Goal: Communication & Community: Answer question/provide support

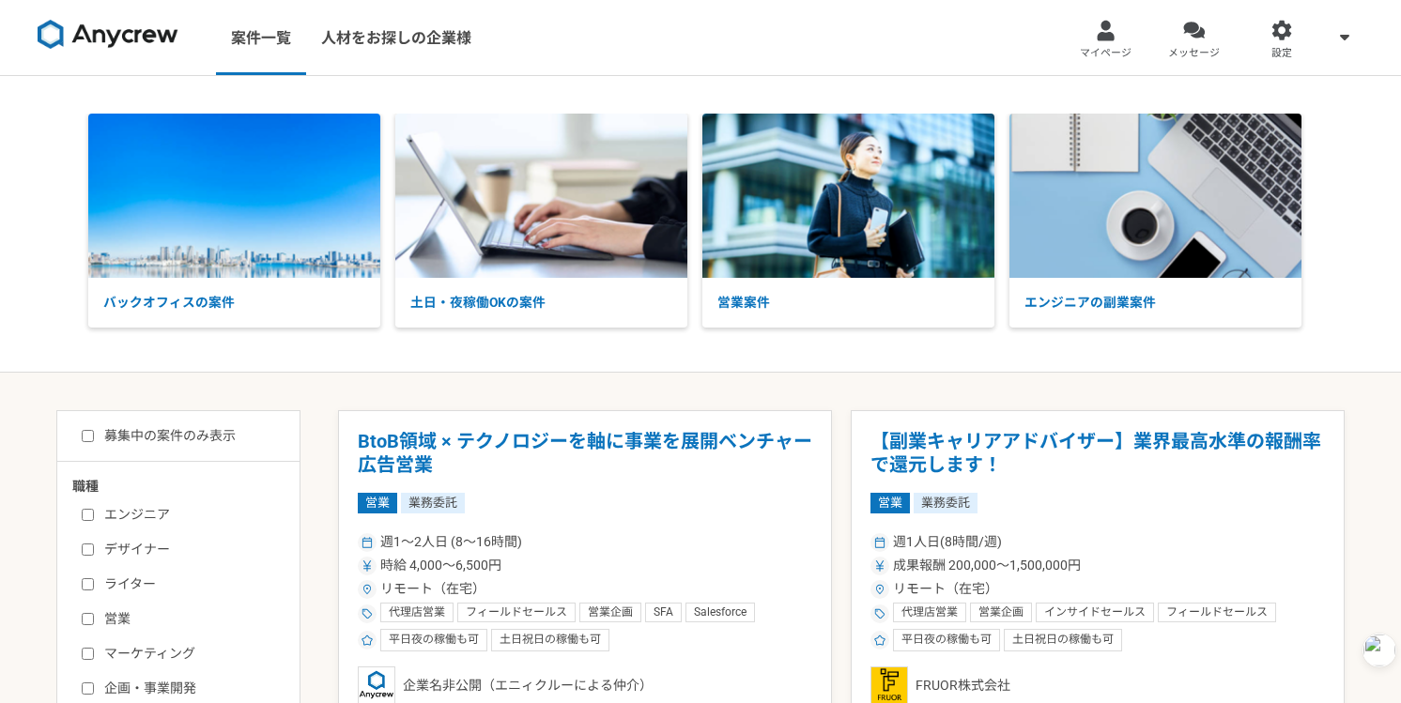
click at [1190, 38] on div at bounding box center [1194, 31] width 22 height 22
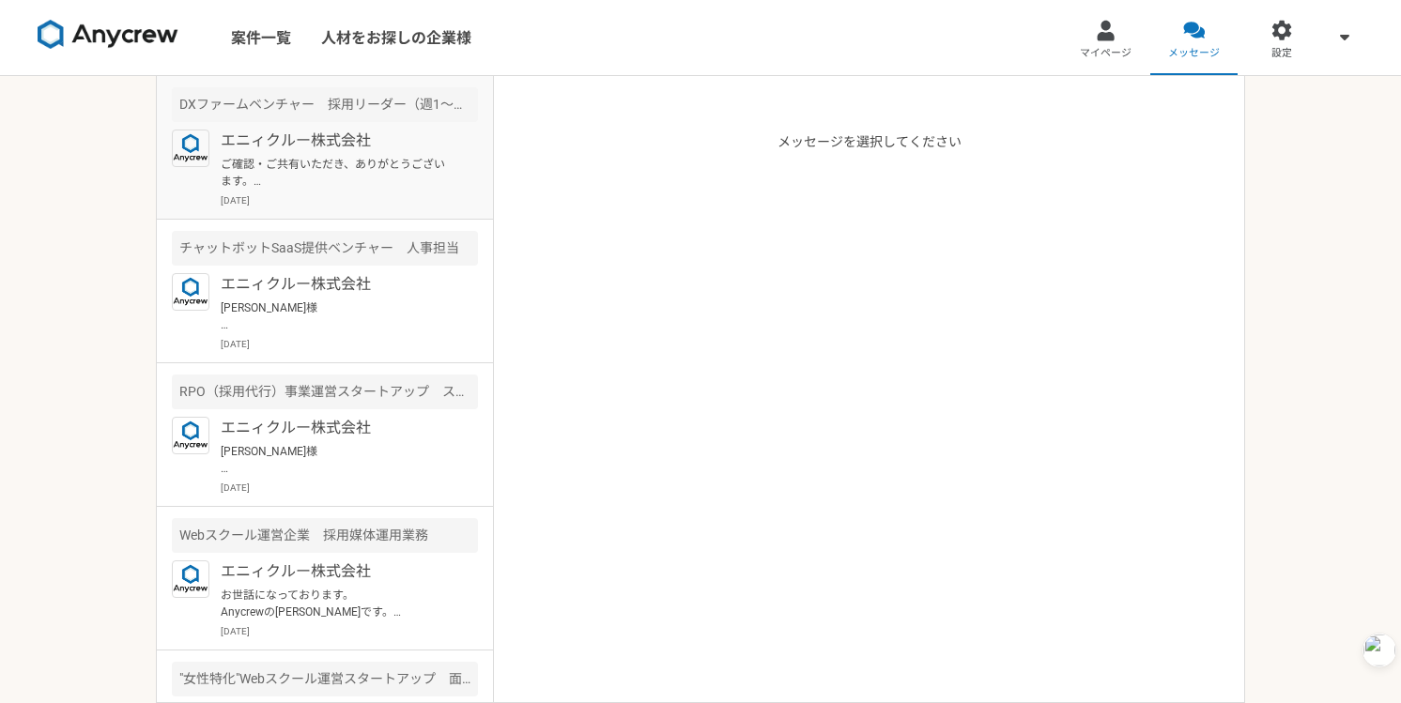
click at [392, 163] on p "ご確認・ご共有いただき、ありがとうございます。 [PERSON_NAME]に、再度確認も行いましたが、社内協議の結果、人事マネージャーの意向として”直接採用を…" at bounding box center [337, 173] width 232 height 34
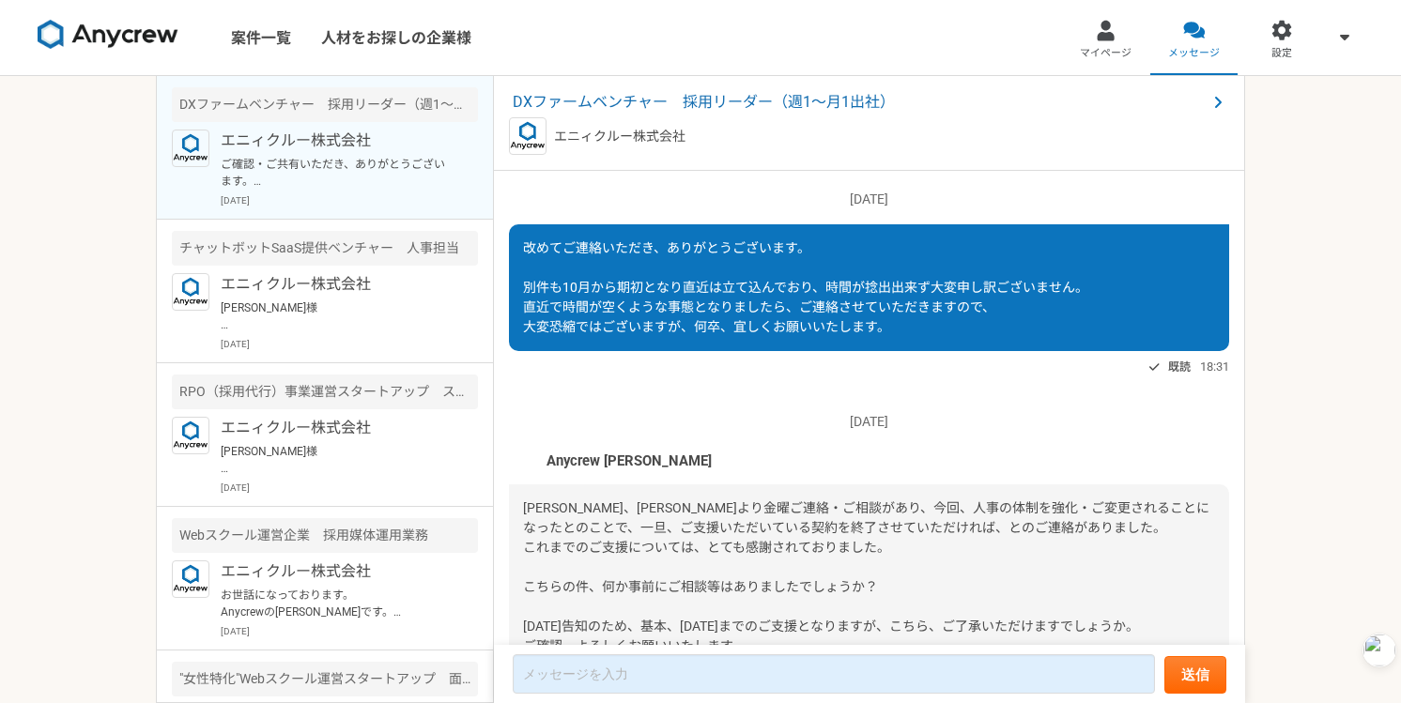
scroll to position [2079, 0]
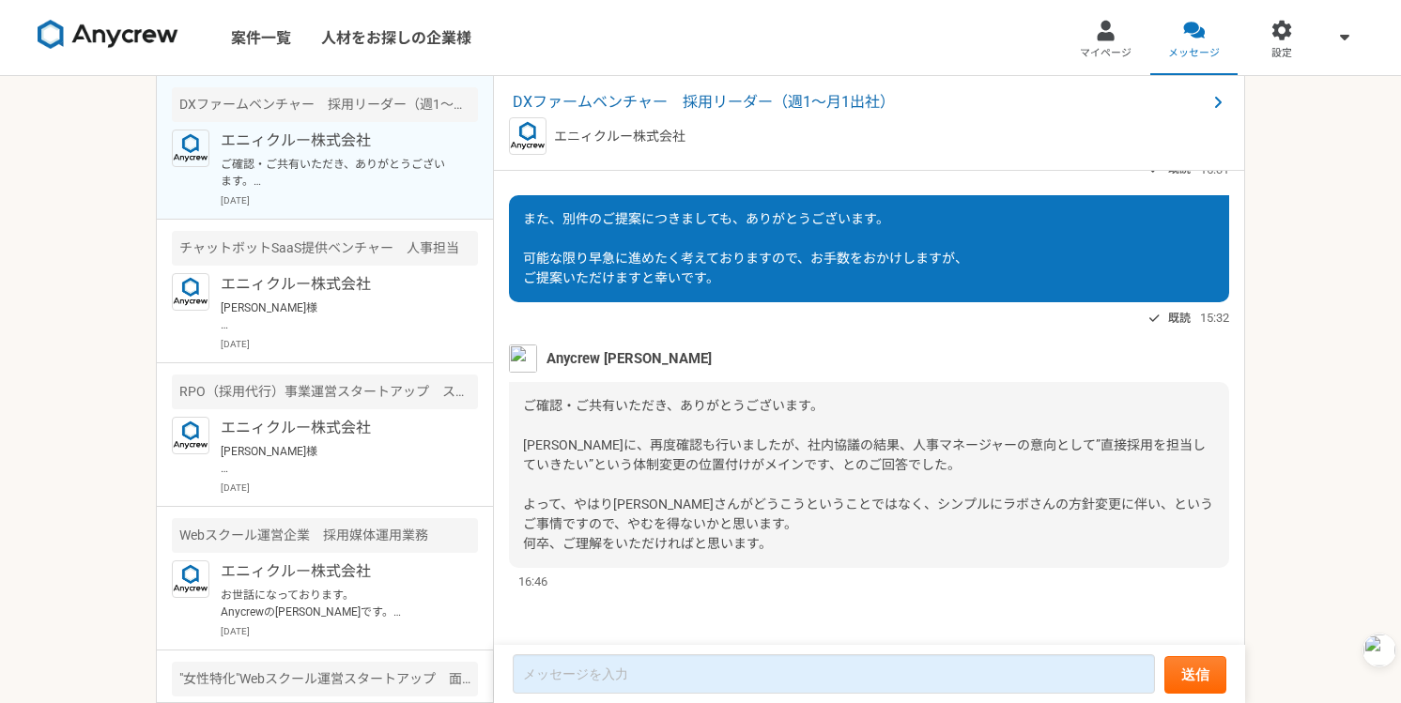
click at [606, 496] on span "ご確認・ご共有いただき、ありがとうございます。 [PERSON_NAME]に、再度確認も行いましたが、社内協議の結果、人事マネージャーの意向として”直接採用を…" at bounding box center [868, 474] width 690 height 153
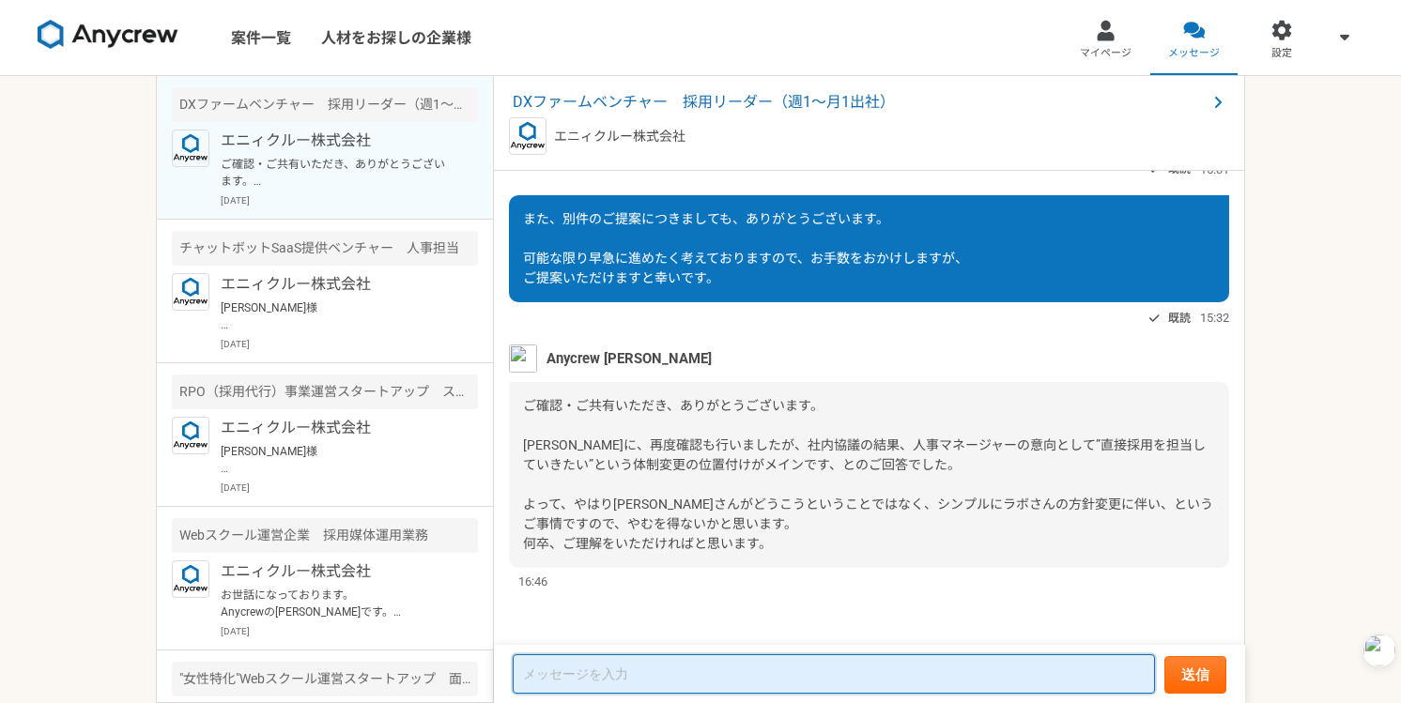
click at [580, 667] on textarea at bounding box center [834, 674] width 642 height 39
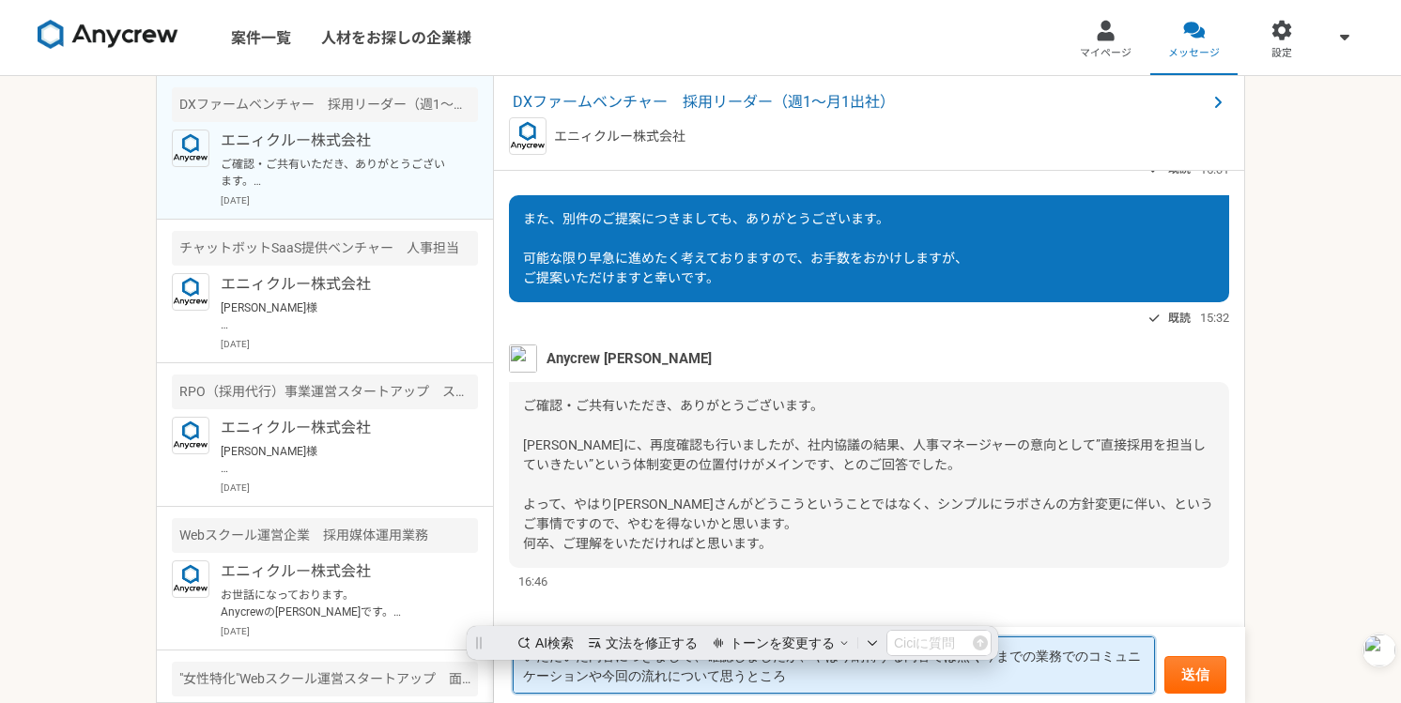
scroll to position [0, 0]
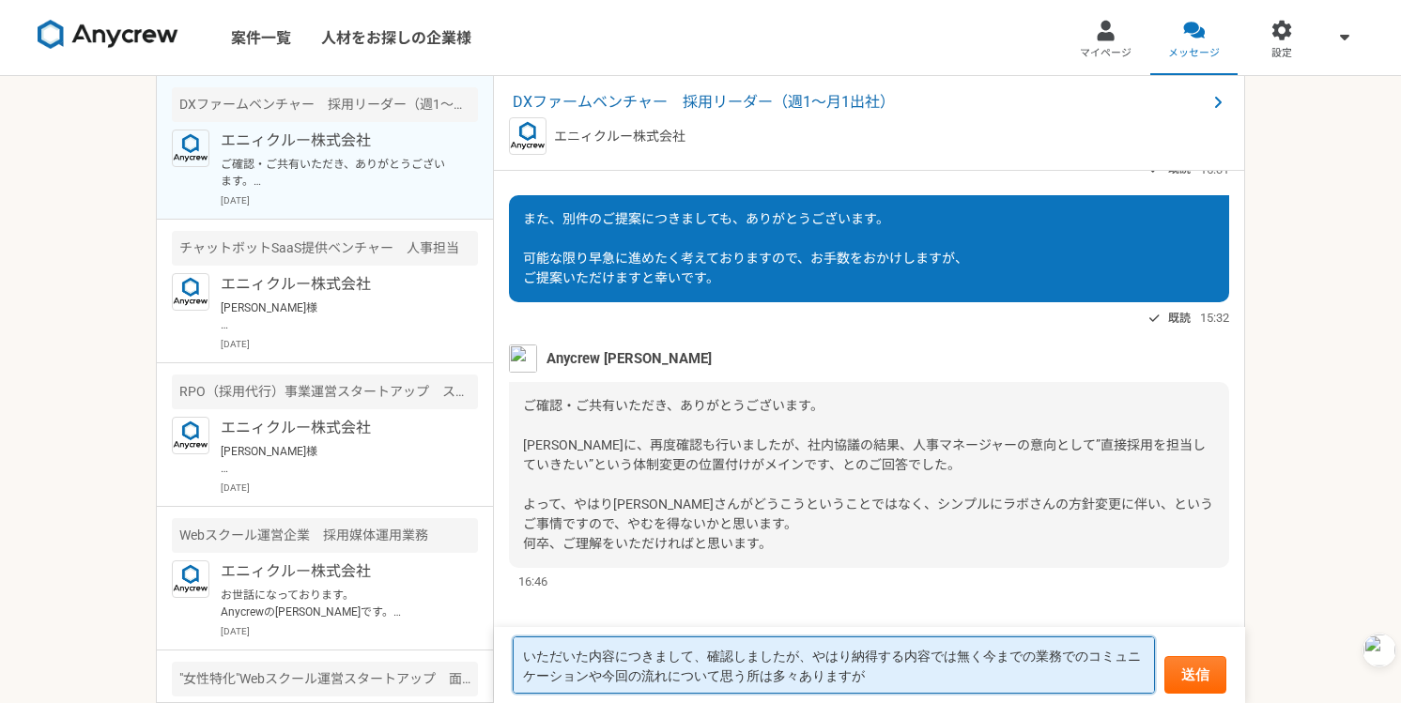
click at [811, 662] on textarea "いただいた内容につきまして、確認しましたが、やはり納得する内容では無く今までの業務でのコミュニケーションや今回の流れについて思う所は多々ありますが" at bounding box center [834, 665] width 642 height 57
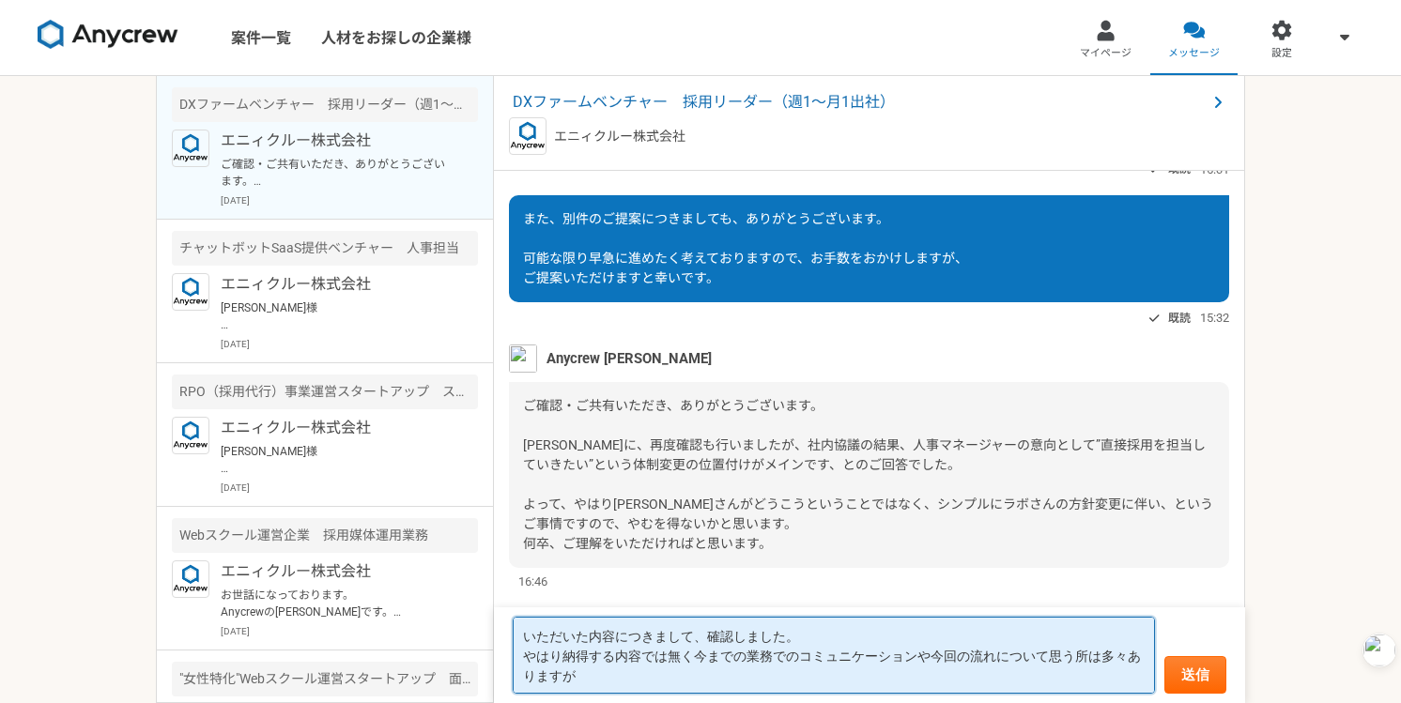
click at [665, 676] on textarea "いただいた内容につきまして、確認しました。 やはり納得する内容では無く今までの業務でのコミュニケーションや今回の流れについて思う所は多々ありますが" at bounding box center [834, 655] width 642 height 77
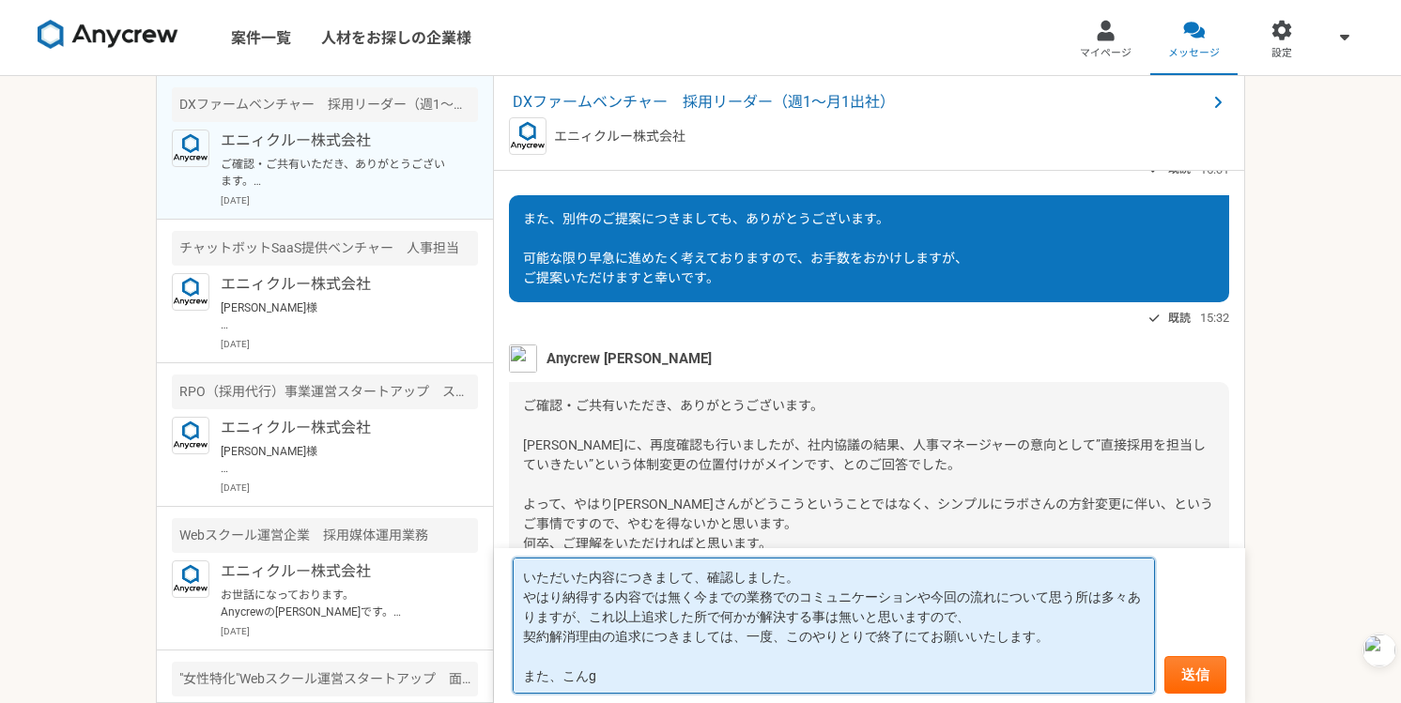
type textarea "いただいた内容につきまして、確認しました。 やはり納得する内容では無く今までの業務でのコミュニケーションや今回の流れについて思う所は多々ありますが、これ以上追…"
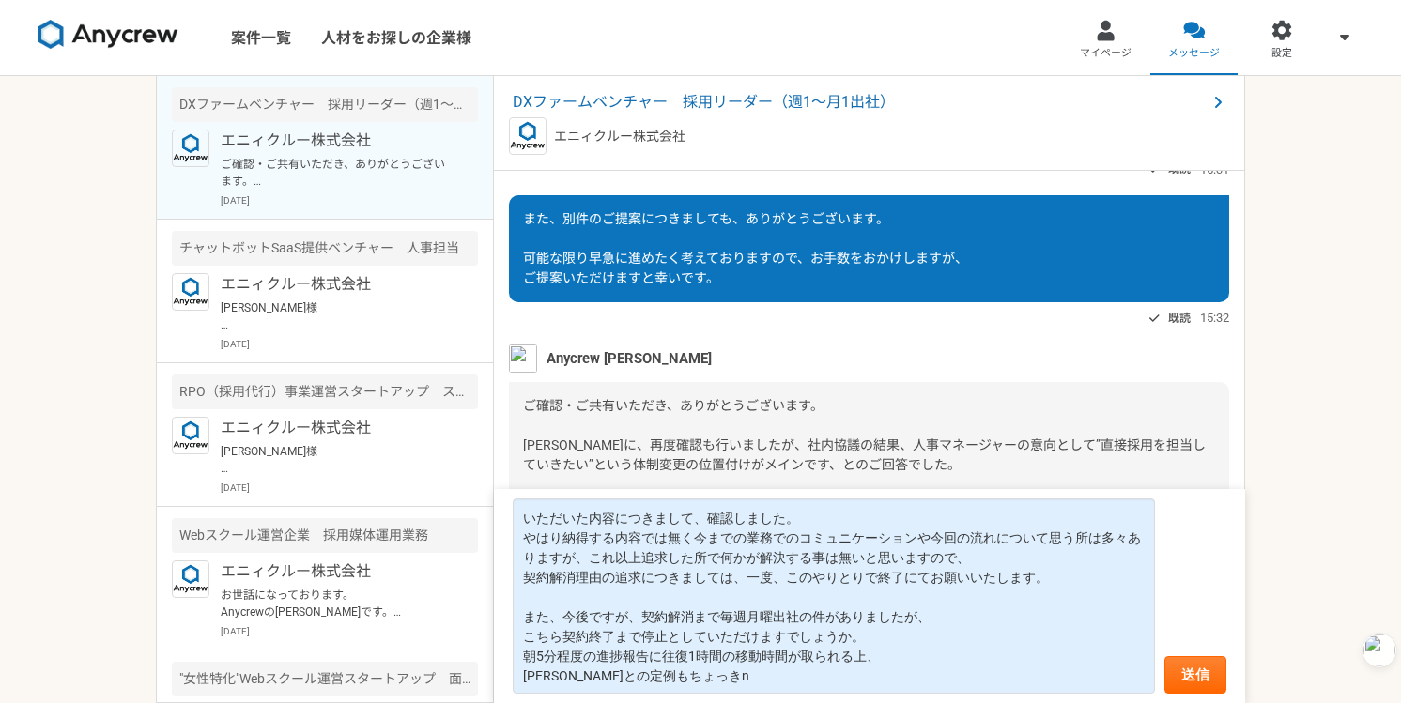
type textarea "いただいた内容につきまして、確認しました。 やはり納得する内容では無く今までの業務でのコミュニケーションや今回の流れについて思う所は多々ありますが、これ以上追…"
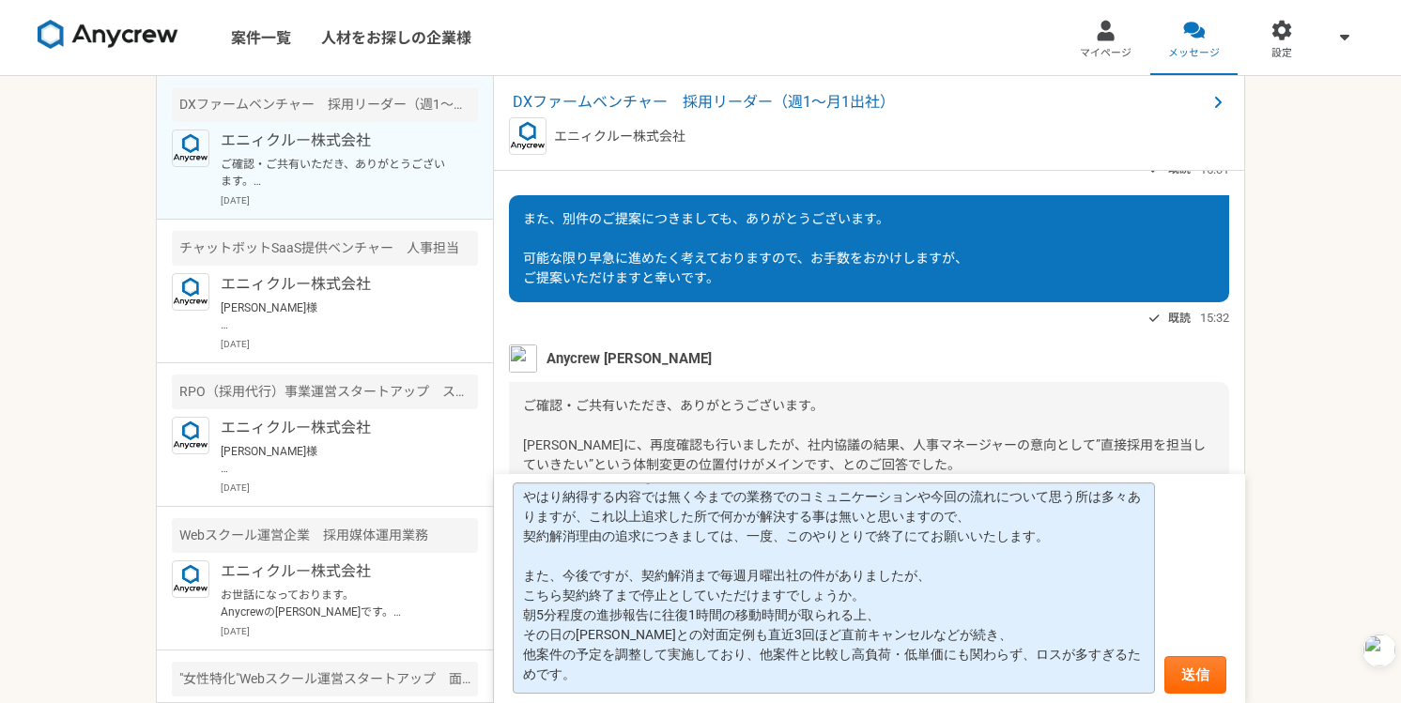
scroll to position [54, 0]
click at [571, 570] on textarea "いただいた内容につきまして、確認しました。 やはり納得する内容では無く今までの業務でのコミュニケーションや今回の流れについて思う所は多々ありますが、これ以上追…" at bounding box center [834, 588] width 642 height 211
click at [564, 569] on textarea "いただいた内容につきまして、確認しました。 やはり納得する内容では無く今までの業務でのコミュニケーションや今回の流れについて思う所は多々ありますが、これ以上追…" at bounding box center [834, 588] width 642 height 211
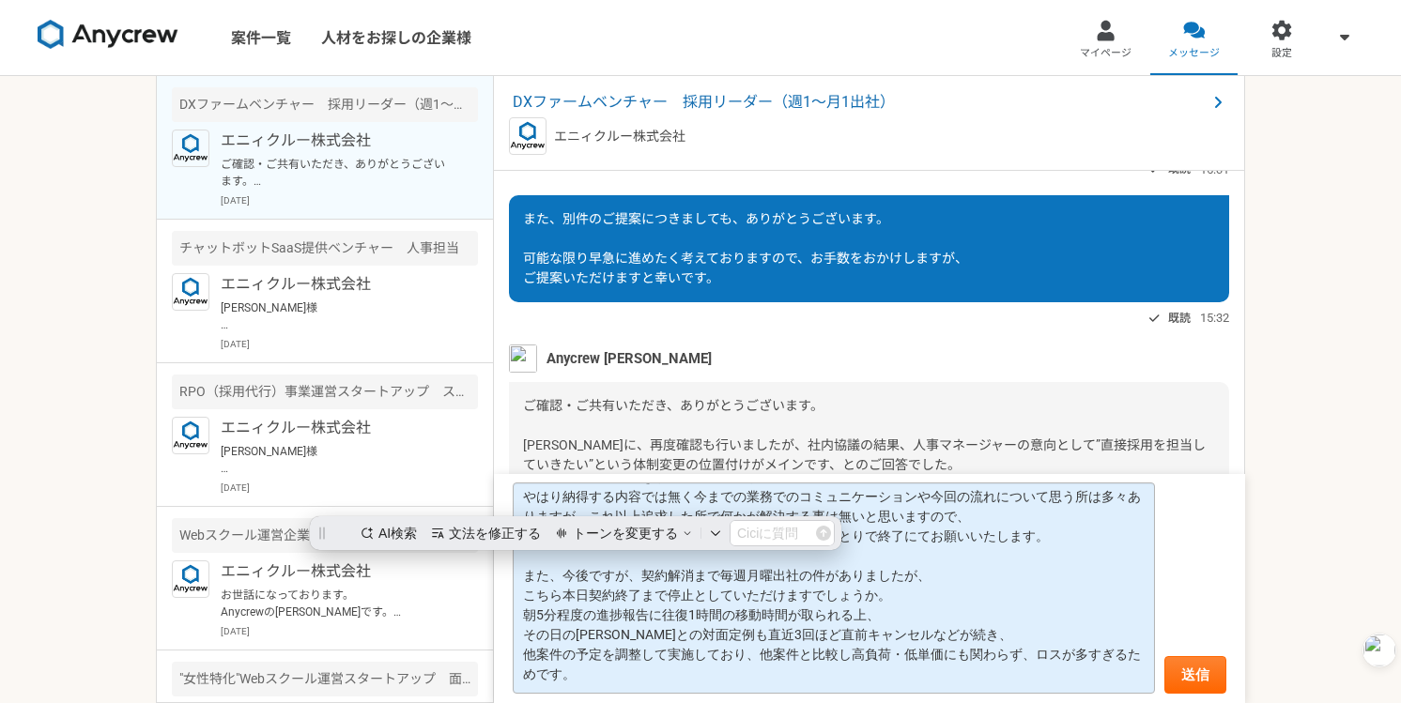
scroll to position [0, 0]
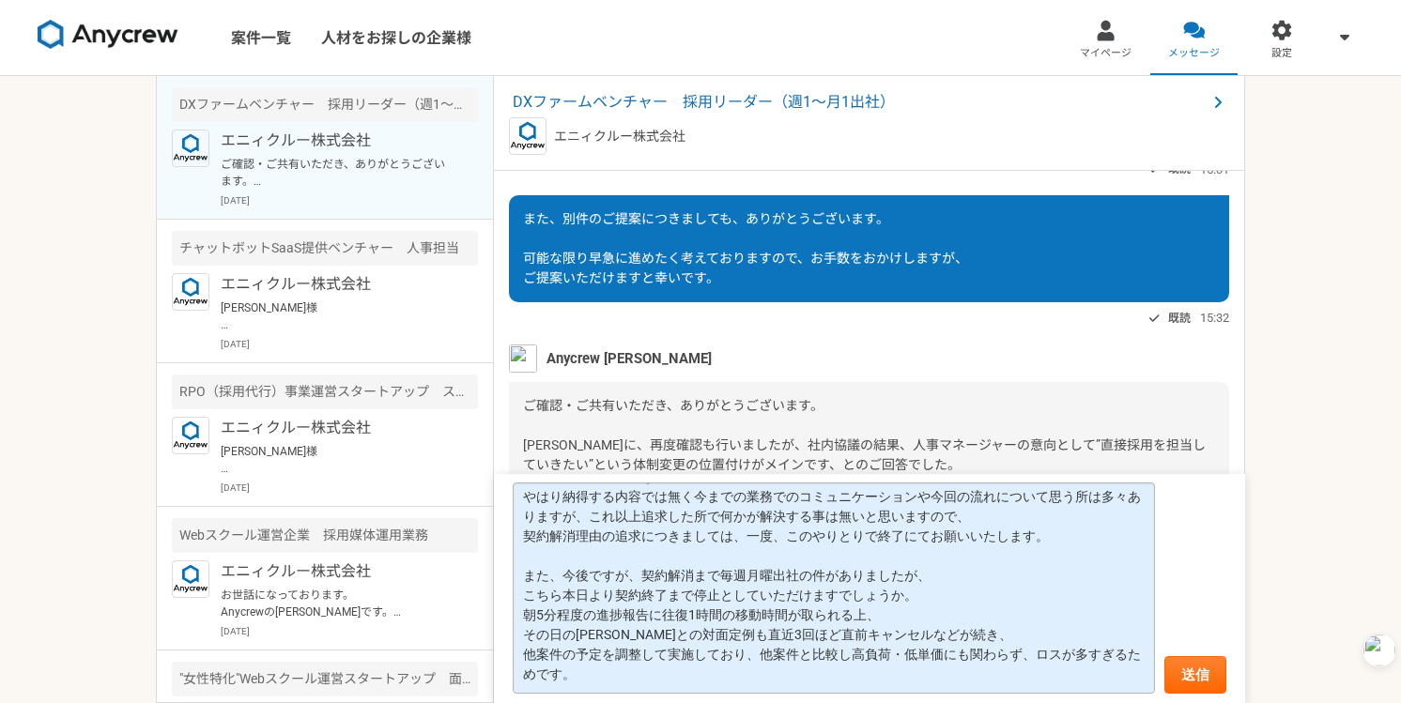
click at [557, 678] on textarea "いただいた内容につきまして、確認しました。 やはり納得する内容では無く今までの業務でのコミュニケーションや今回の流れについて思う所は多々ありますが、これ以上追…" at bounding box center [834, 588] width 642 height 211
click at [1031, 615] on textarea "いただいた内容につきまして、確認しました。 やはり納得する内容では無く今までの業務でのコミュニケーションや今回の流れについて思う所は多々ありますが、これ以上追…" at bounding box center [834, 588] width 642 height 211
click at [719, 684] on textarea "いただいた内容につきまして、確認しました。 やはり納得する内容では無く今までの業務でのコミュニケーションや今回の流れについて思う所は多々ありますが、これ以上追…" at bounding box center [834, 588] width 642 height 211
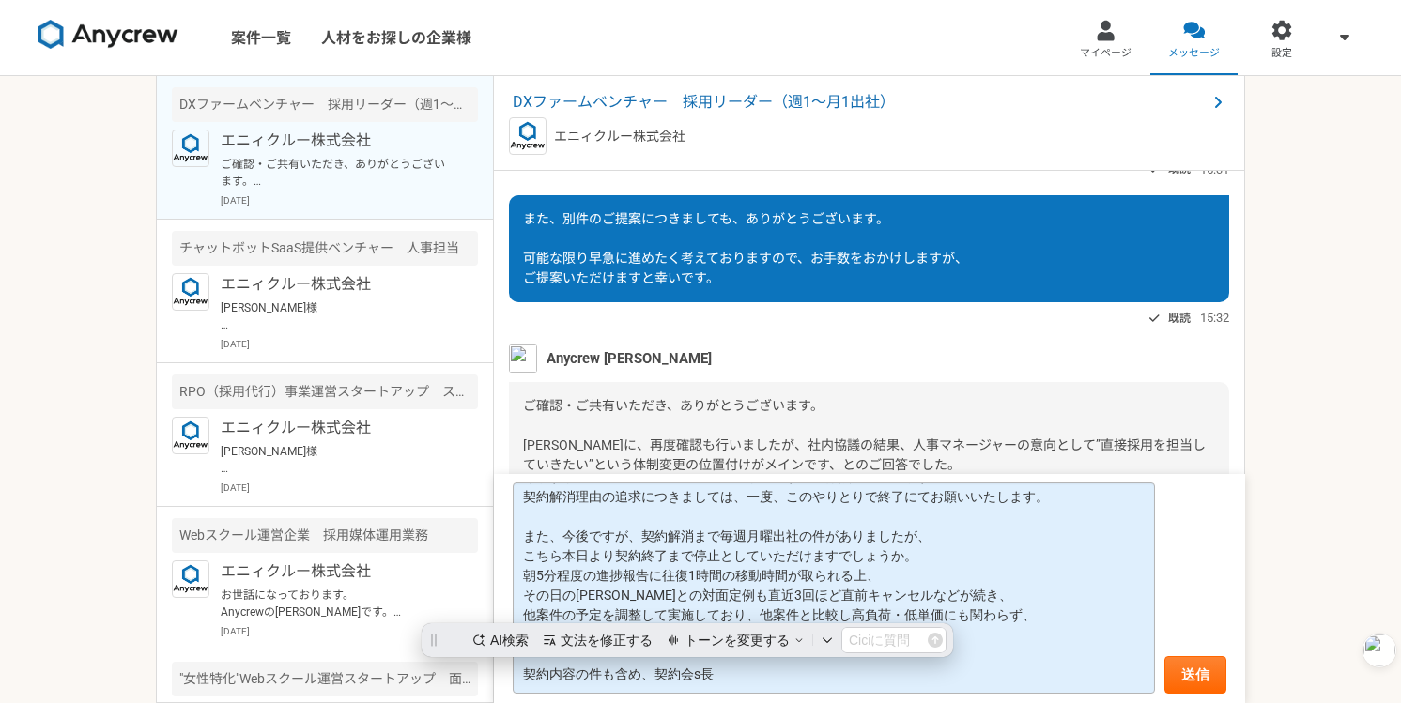
scroll to position [0, 0]
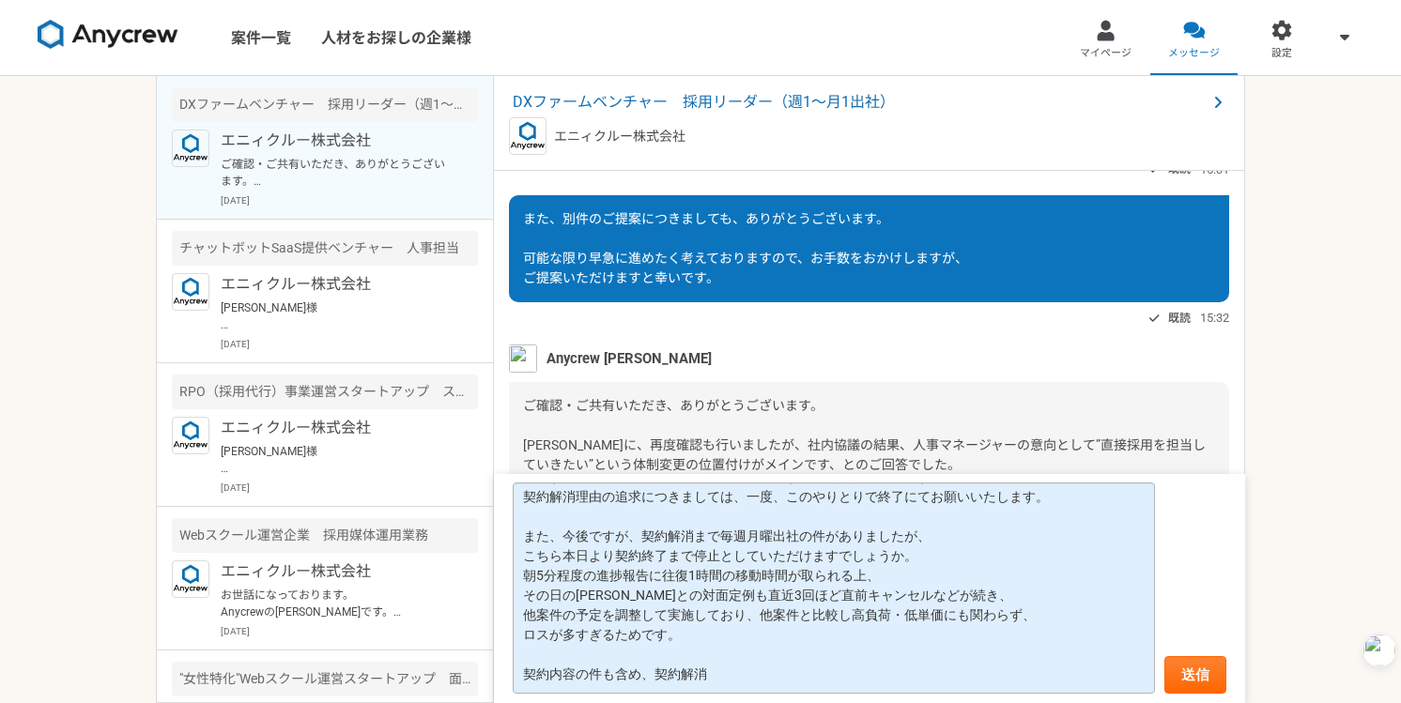
click at [586, 677] on textarea "いただいた内容につきまして、確認しました。 やはり納得する内容では無く今までの業務でのコミュニケーションや今回の流れについて思う所は多々ありますが、これ以上追…" at bounding box center [834, 588] width 642 height 211
click at [867, 675] on textarea "いただいた内容につきまして、確認しました。 やはり納得する内容では無く今までの業務でのコミュニケーションや今回の流れについて思う所は多々ありますが、これ以上追…" at bounding box center [834, 588] width 642 height 211
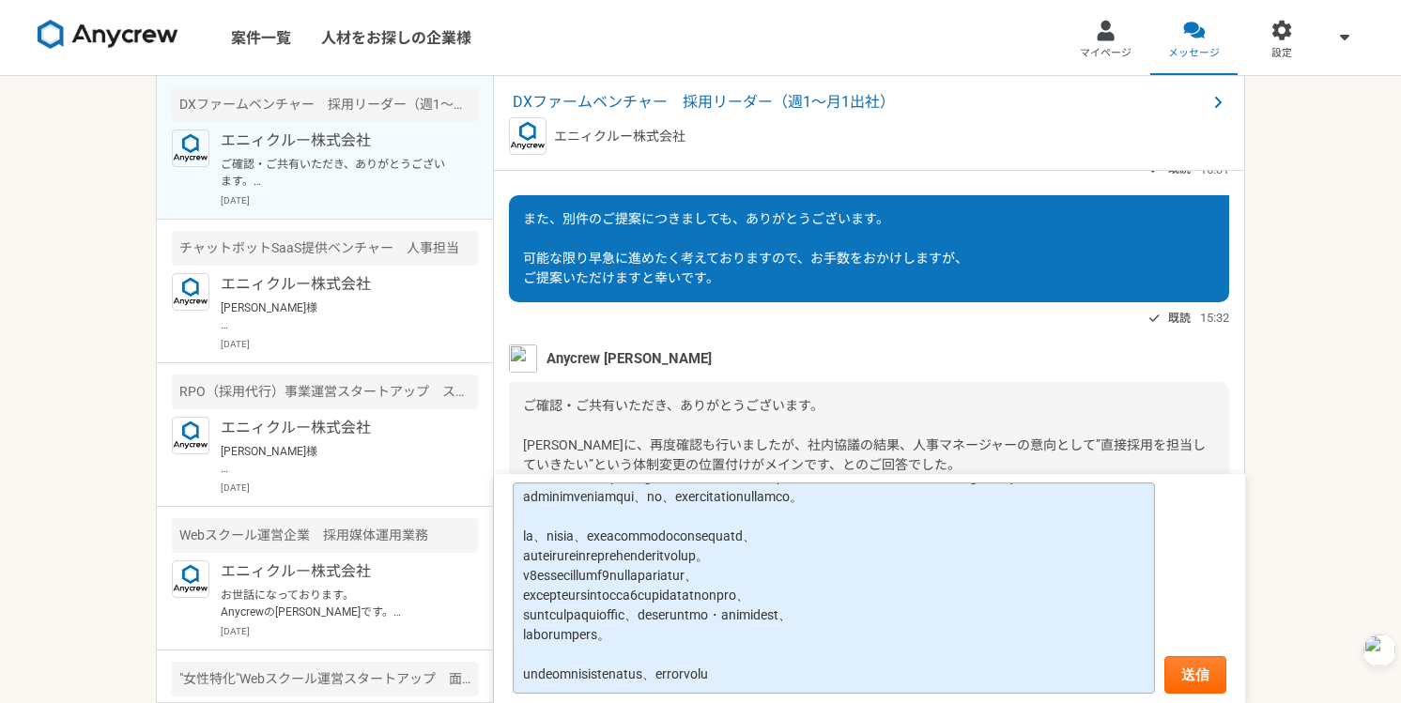
type textarea "いただいた内容につきまして、確認しました。 やはり納得する内容では無く今までの業務でのコミュニケーションや今回の流れについて思う所は多々ありますが、これ以上追…"
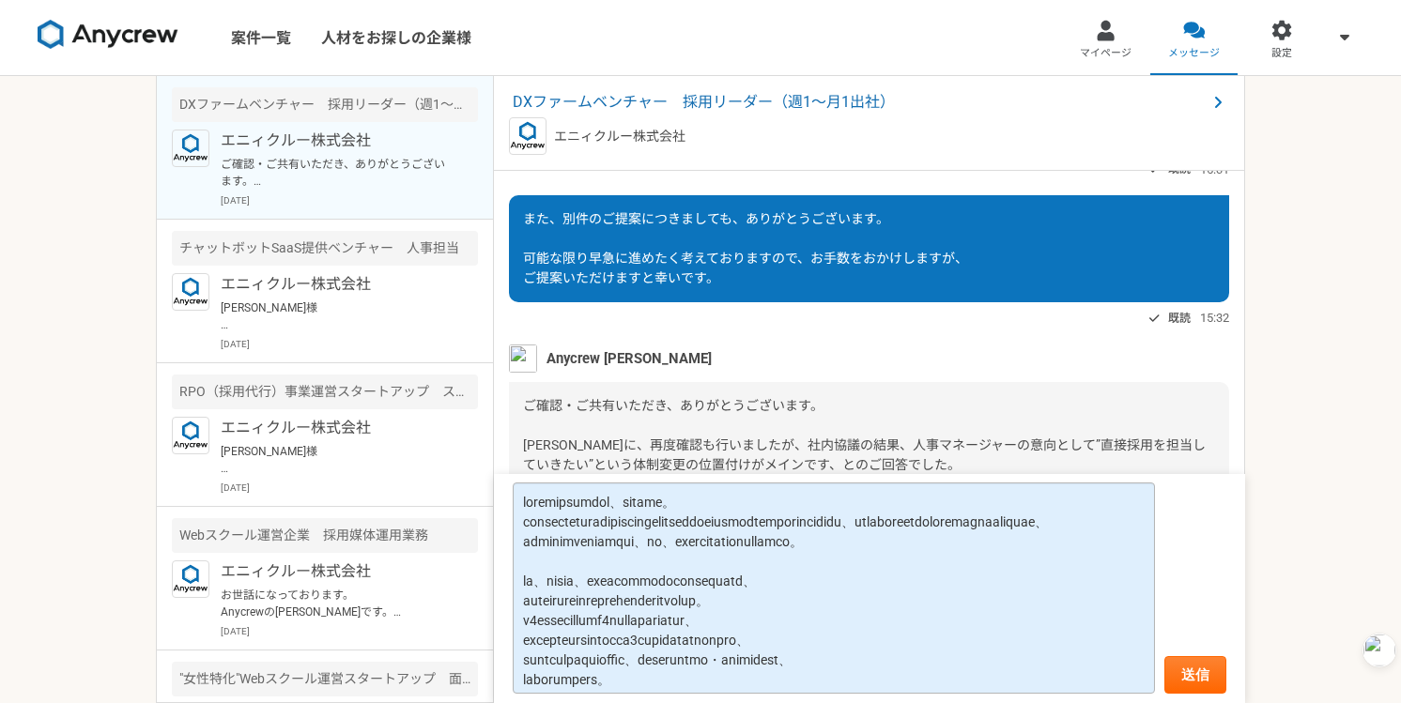
click at [688, 519] on textarea at bounding box center [834, 588] width 642 height 211
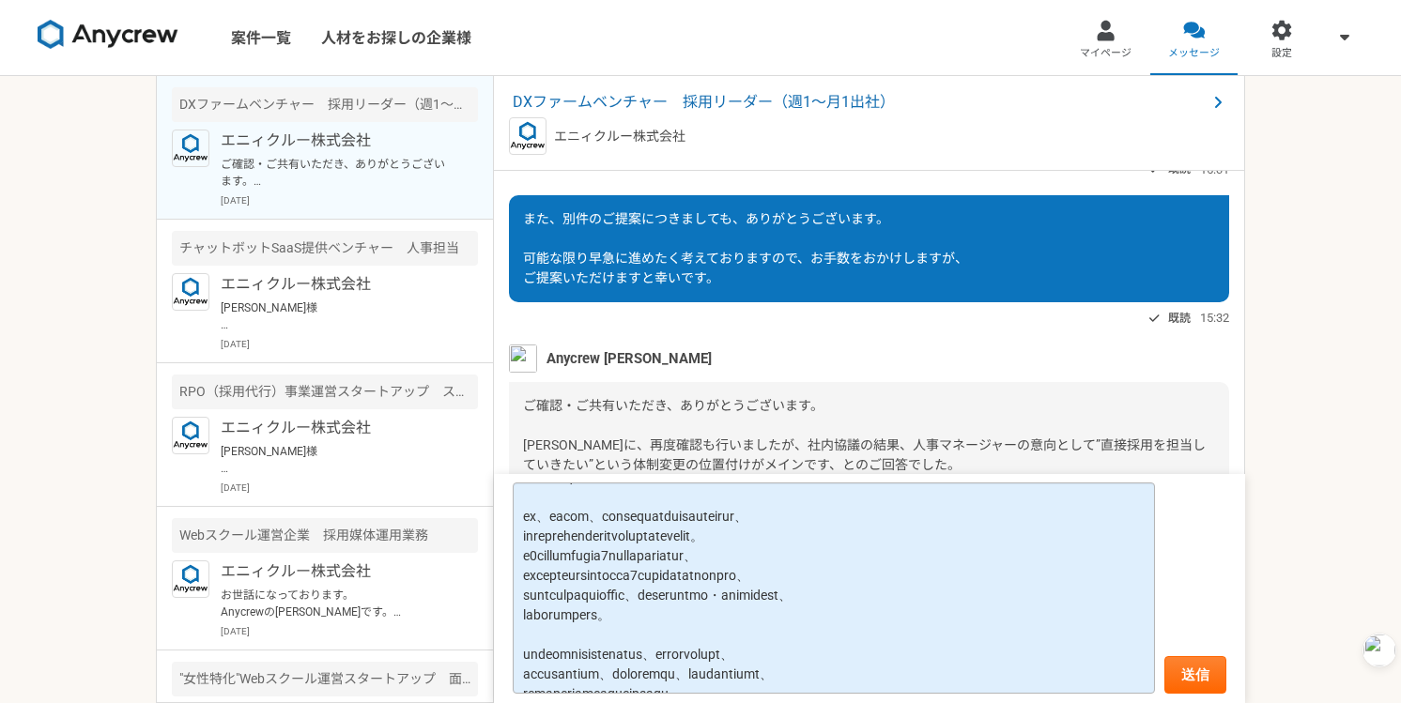
scroll to position [81, 0]
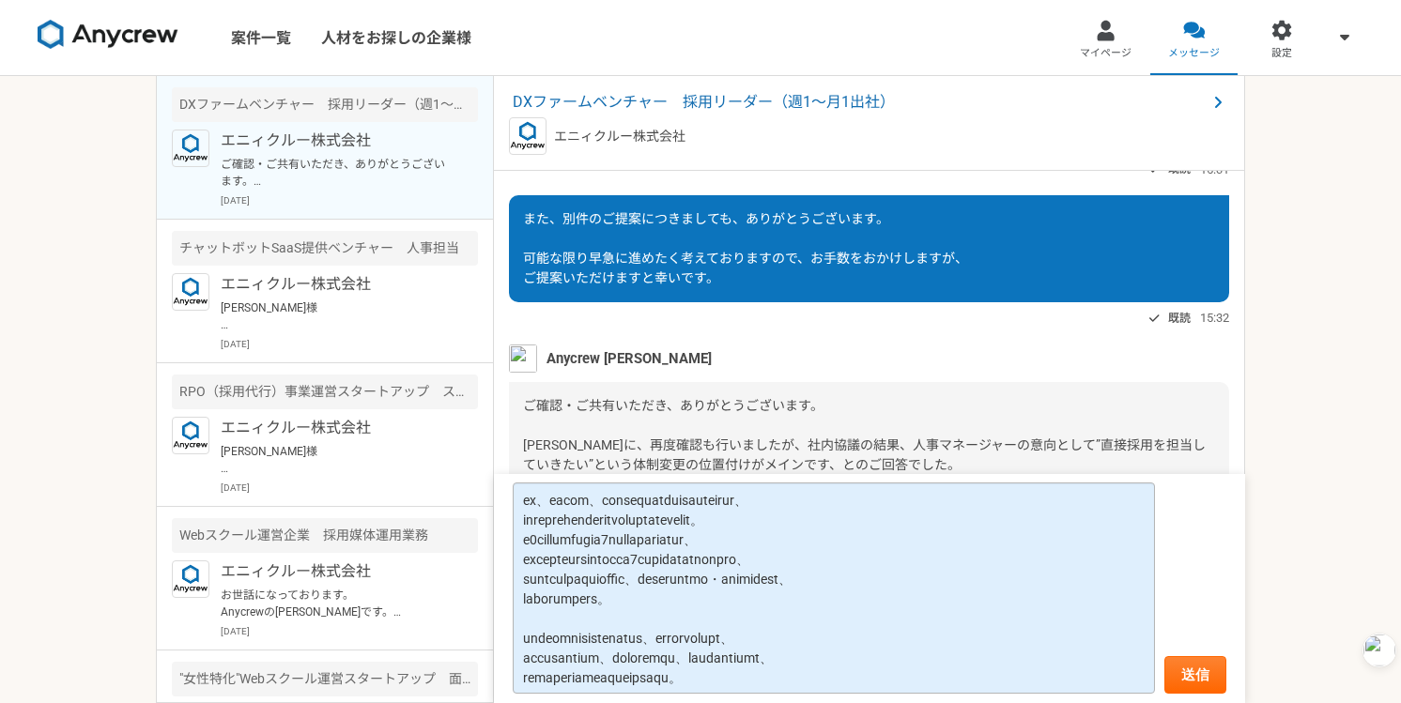
click at [701, 539] on textarea at bounding box center [834, 588] width 642 height 211
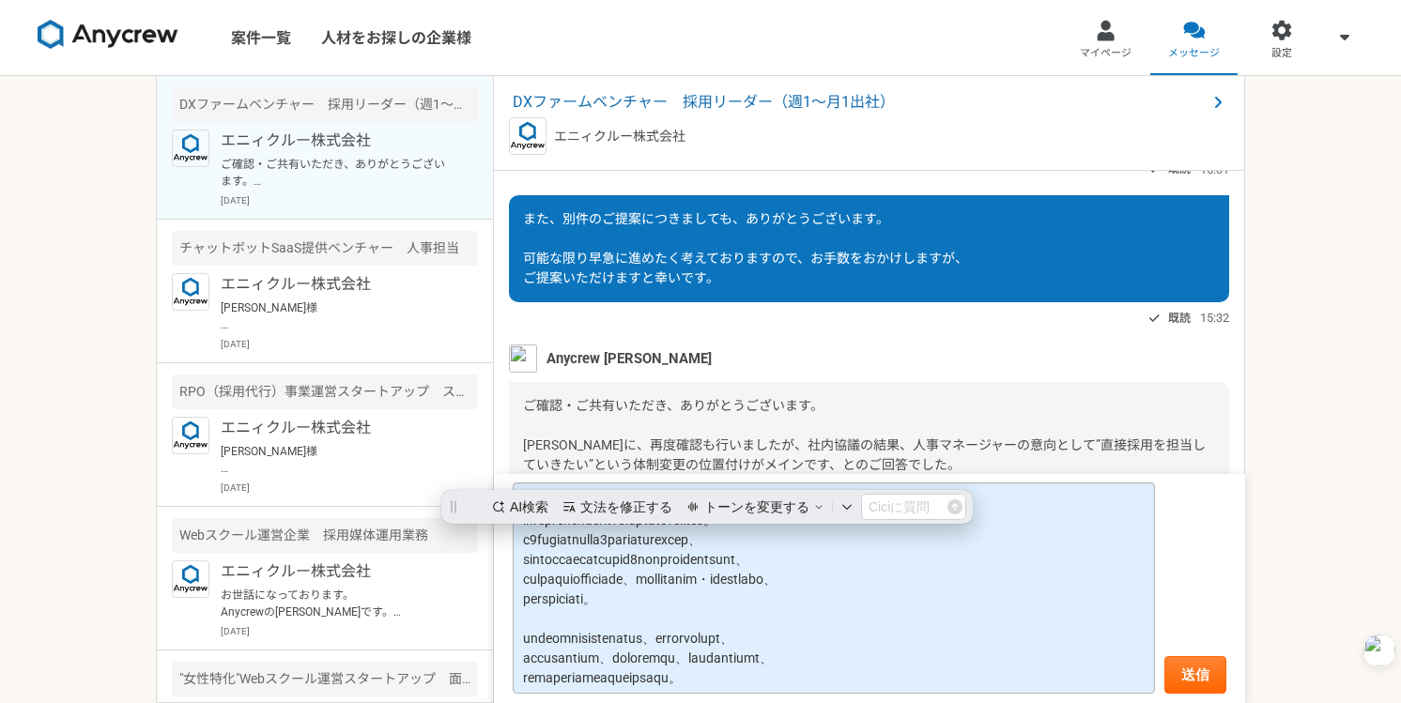
scroll to position [0, 0]
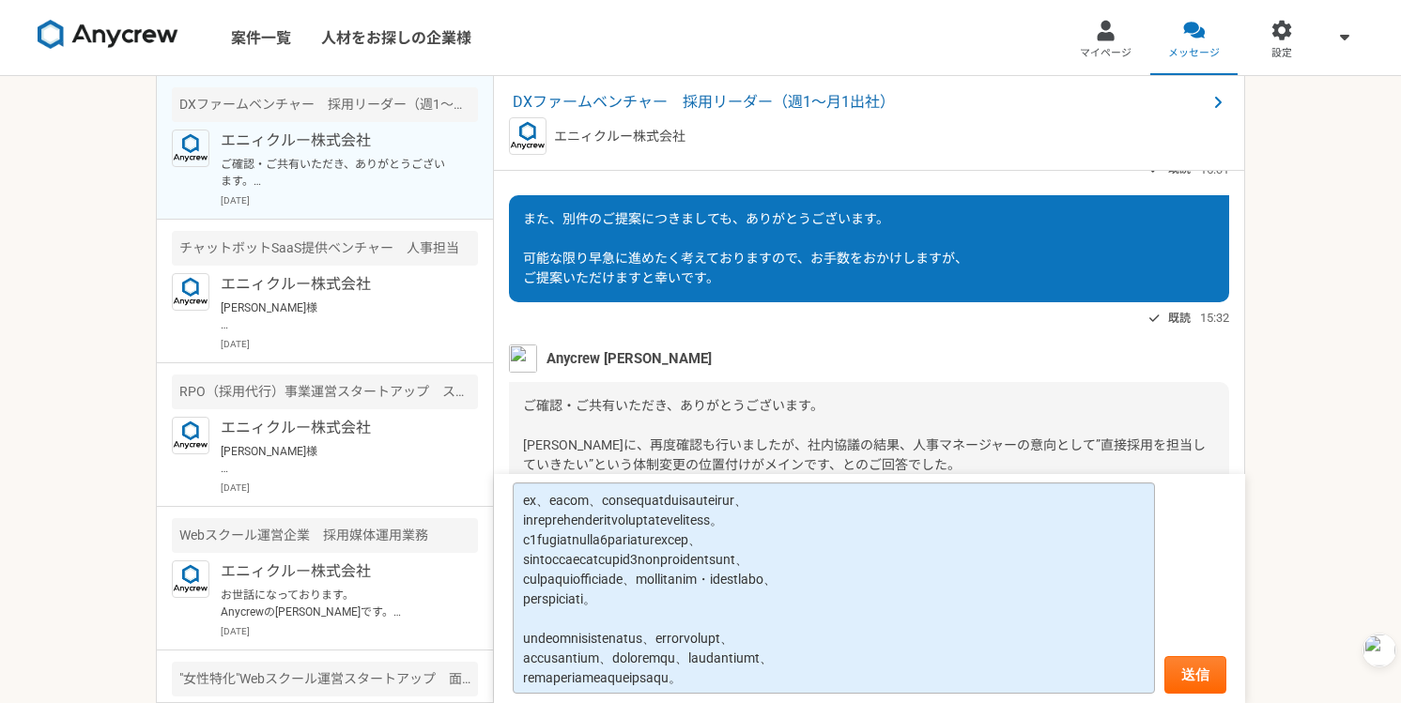
click at [707, 623] on textarea at bounding box center [834, 588] width 642 height 211
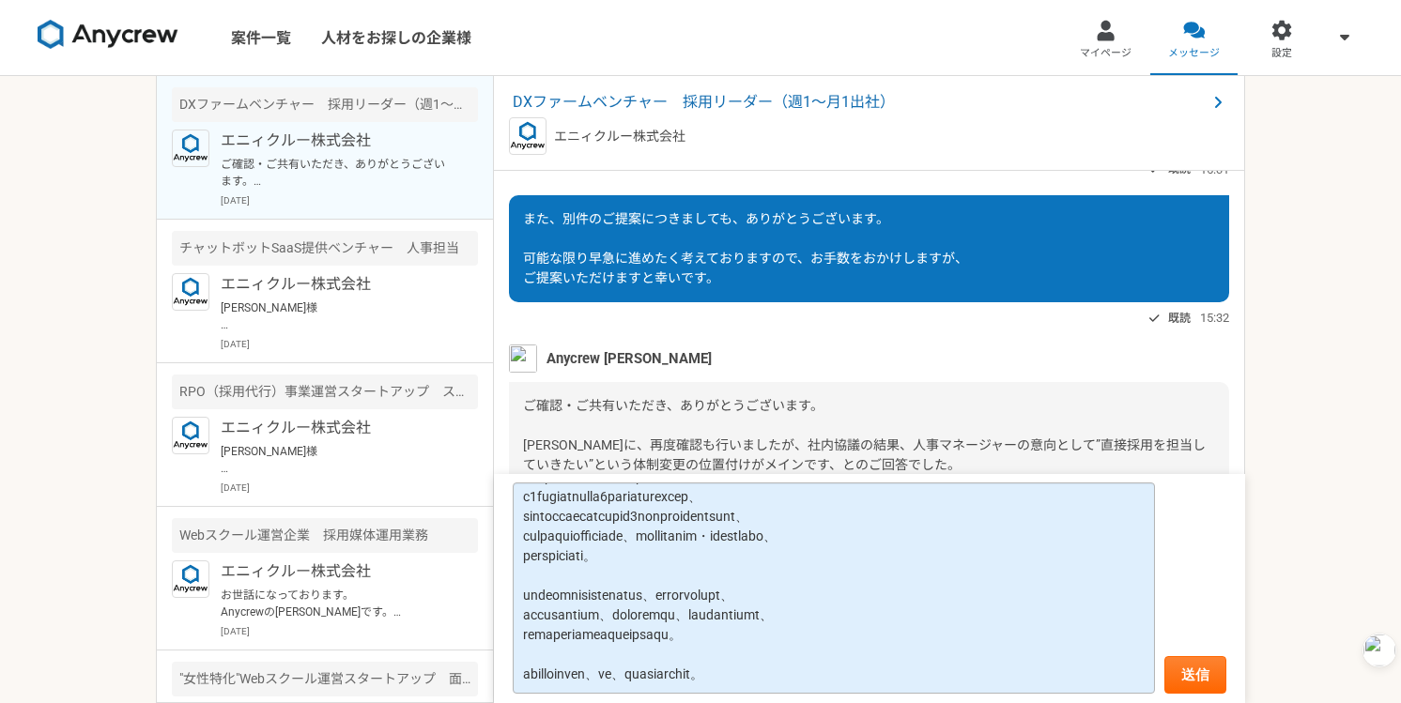
scroll to position [183, 0]
type textarea "いただいた内容につきまして、確認しました。 やはり納得する内容では無く、今までの業務でのコミュニケーションや今回の流れについて思う所は多々ありますが、これ以上…"
click at [1192, 688] on button "送信" at bounding box center [1196, 676] width 62 height 38
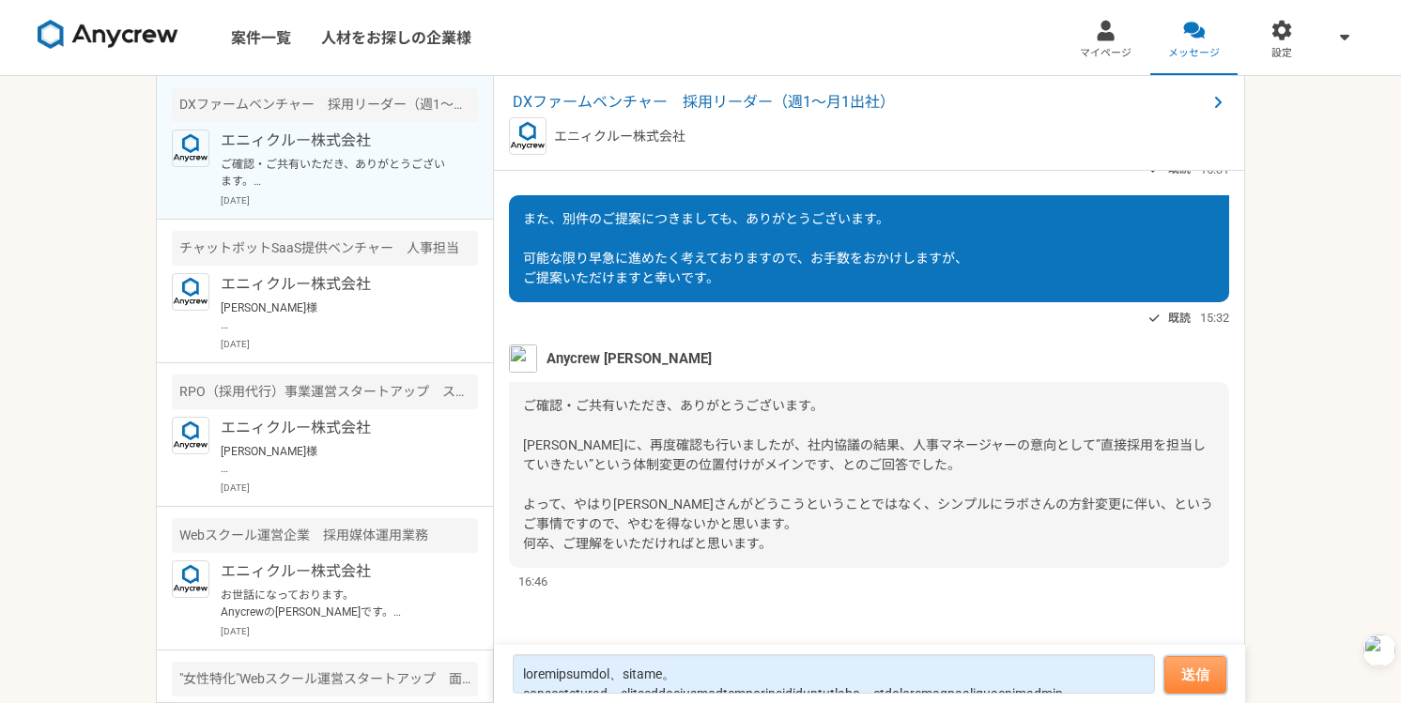
scroll to position [2279, 0]
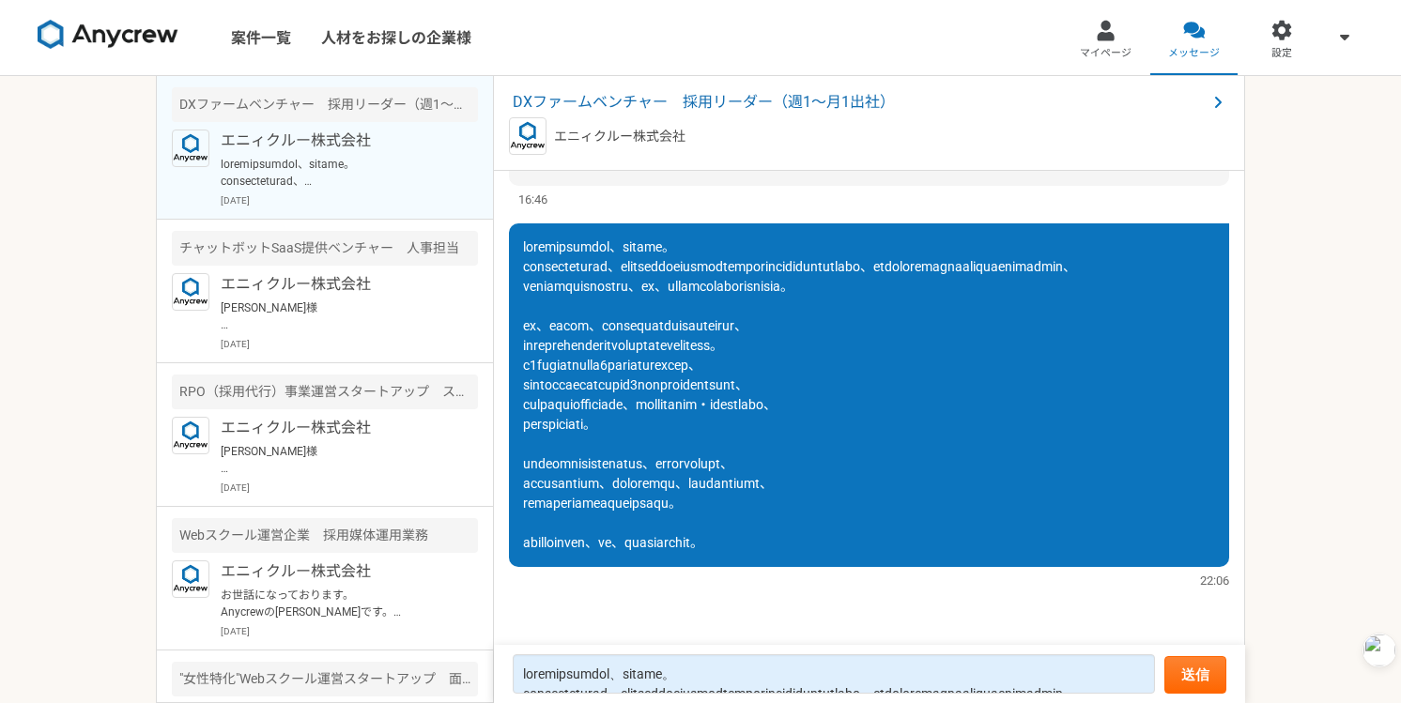
click at [1123, 606] on div "2025/10/14（火） Anycrew 赤羽 五十嵐さん、上田さんより金曜ご連絡・ご相談があり、今回、人事の体制を強化・ご変更されることになったとのことで…" at bounding box center [869, 409] width 751 height 476
click at [616, 469] on span at bounding box center [799, 395] width 553 height 311
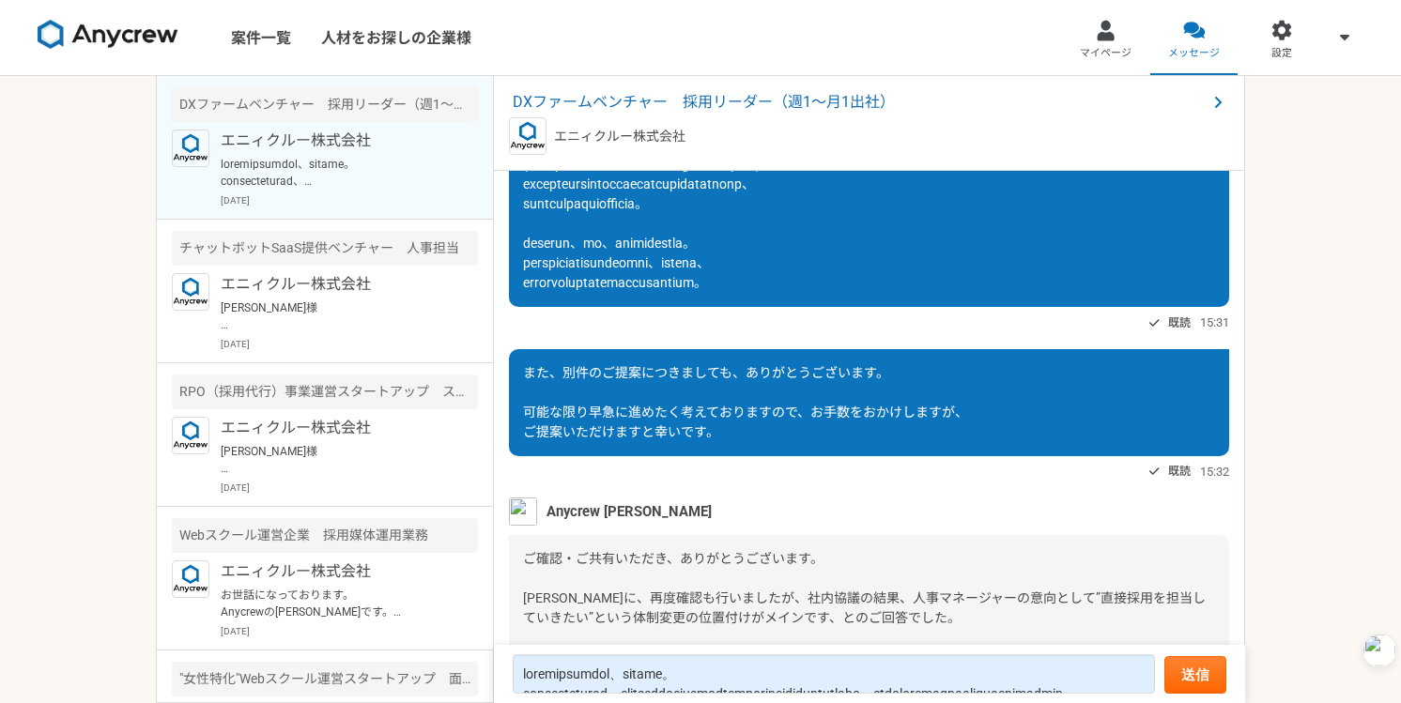
scroll to position [1615, 0]
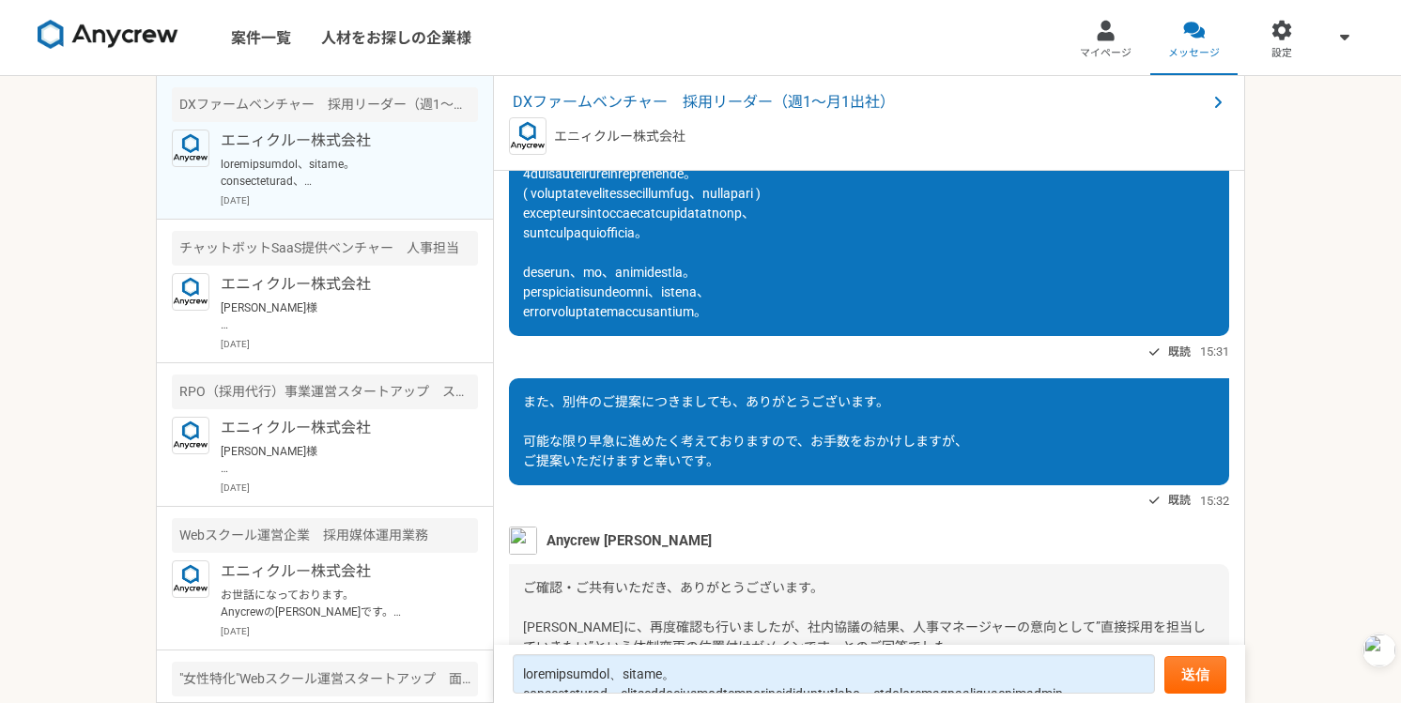
click at [891, 472] on div "また、別件のご提案につきましても、ありがとうございます。 可能な限り早急に進めたく考えておりますので、お手数をおかけしますが、 ご提案いただけますと幸いです。" at bounding box center [869, 432] width 720 height 107
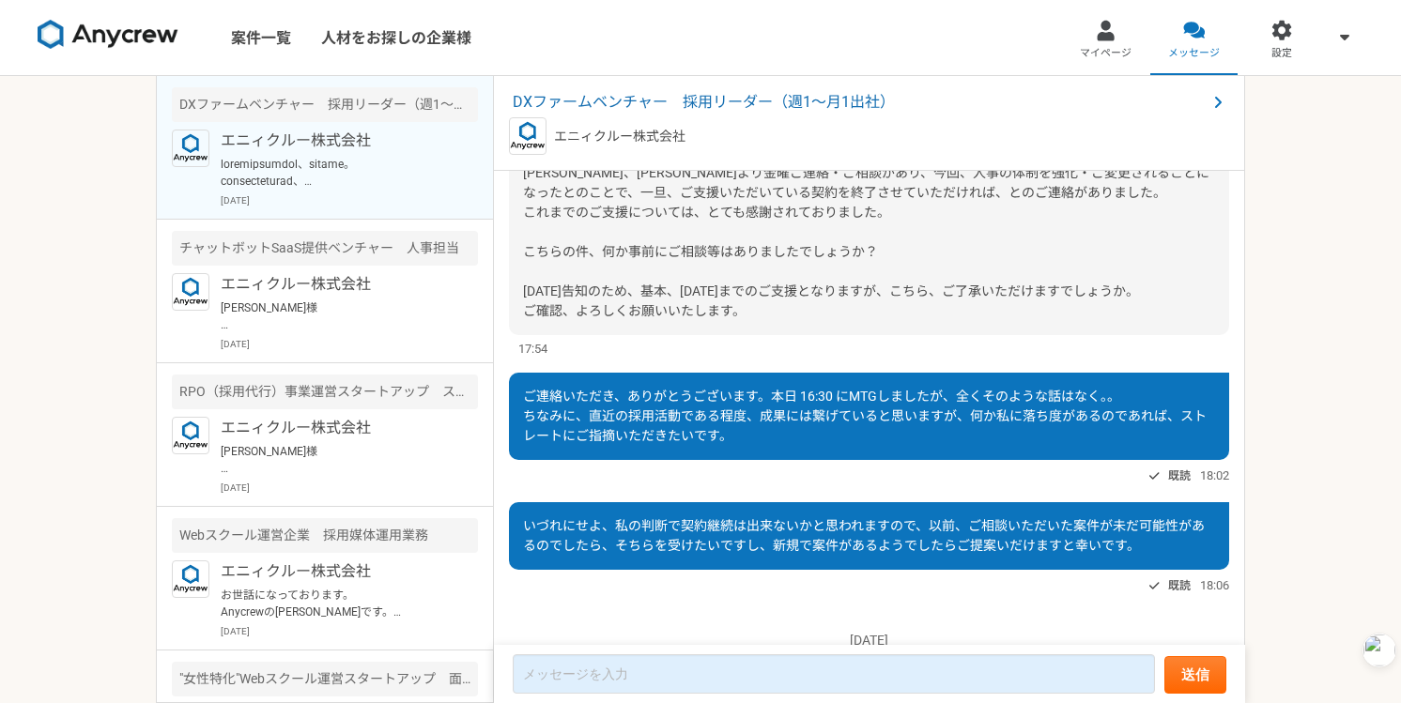
scroll to position [2734, 0]
